Goal: Information Seeking & Learning: Understand process/instructions

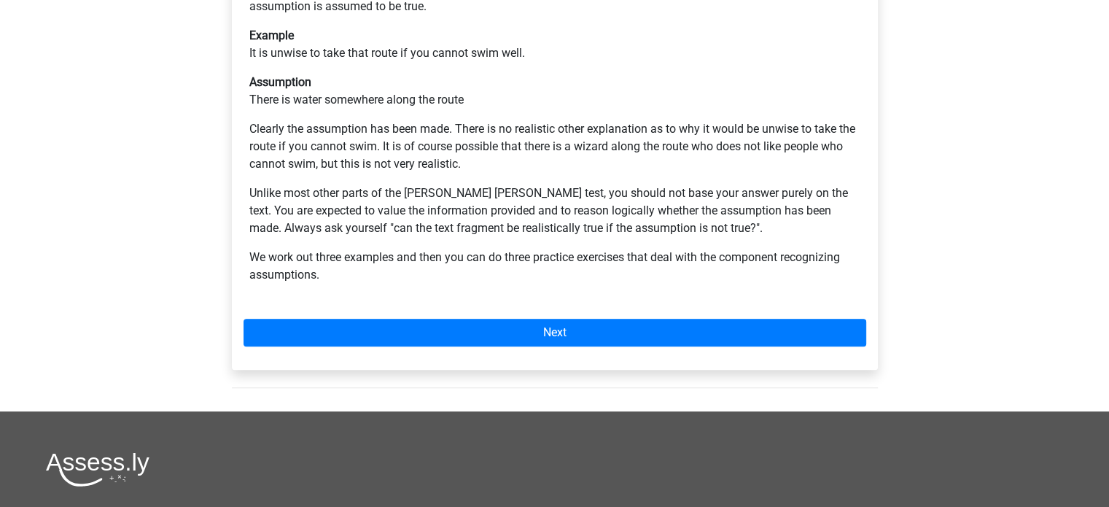
scroll to position [381, 0]
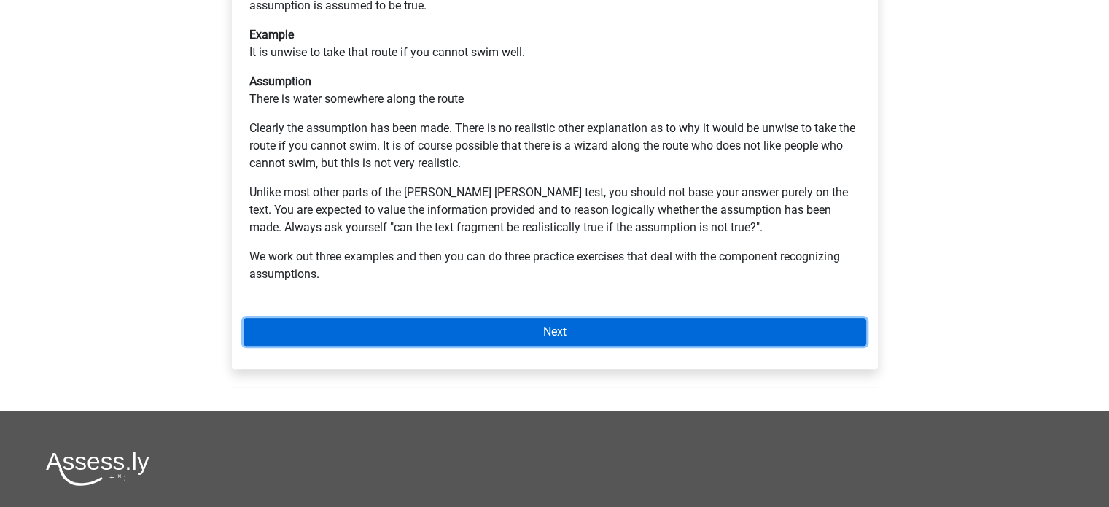
click at [339, 318] on link "Next" at bounding box center [554, 332] width 622 height 28
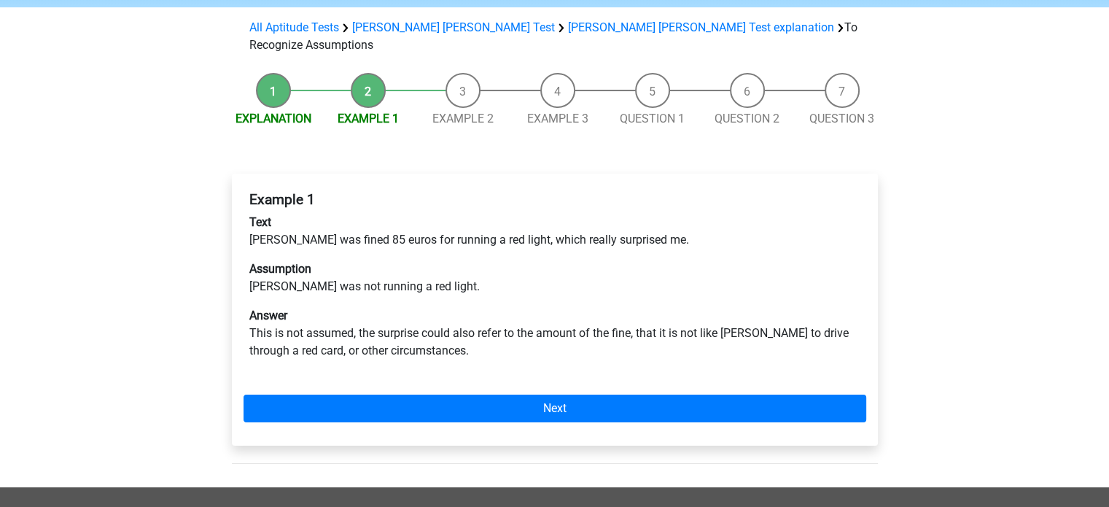
scroll to position [130, 0]
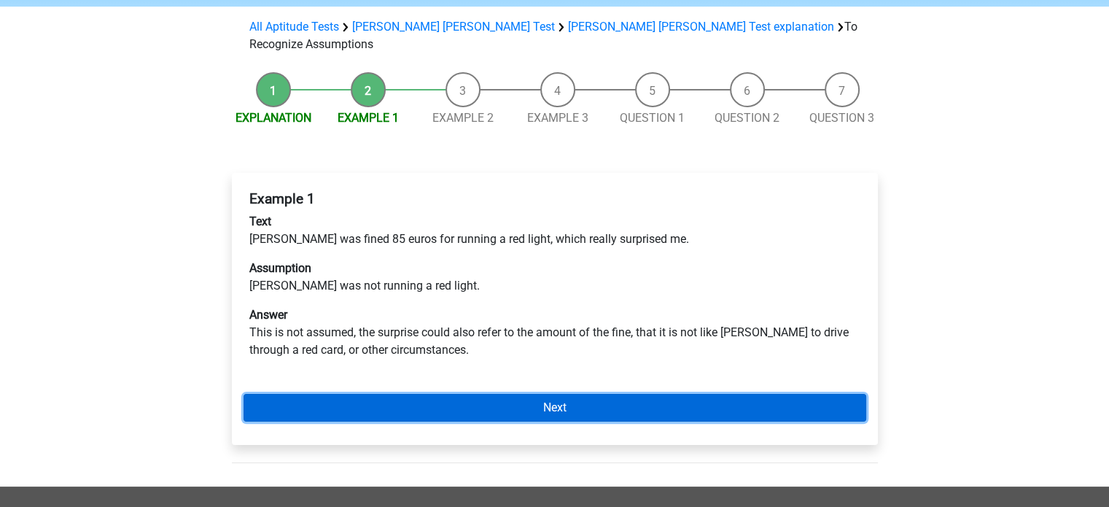
click at [458, 394] on link "Next" at bounding box center [554, 408] width 622 height 28
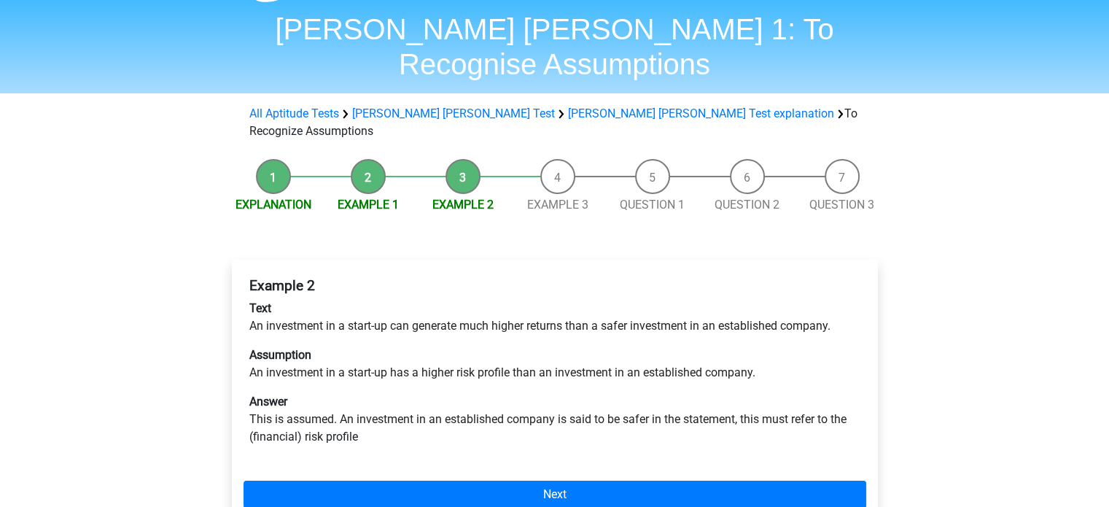
scroll to position [47, 0]
